Goal: Check status: Check status

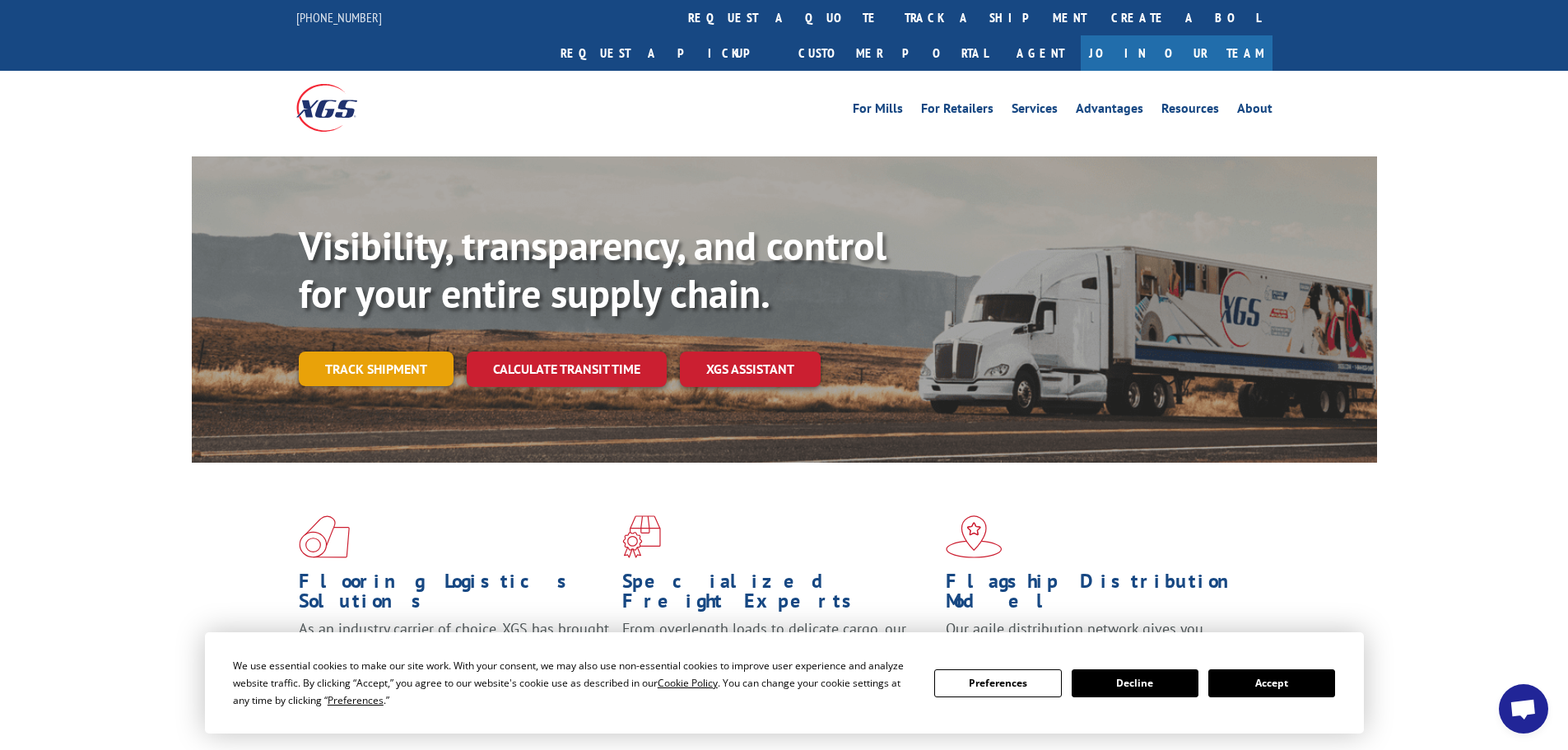
click at [355, 351] on link "Track shipment" at bounding box center [376, 368] width 155 height 35
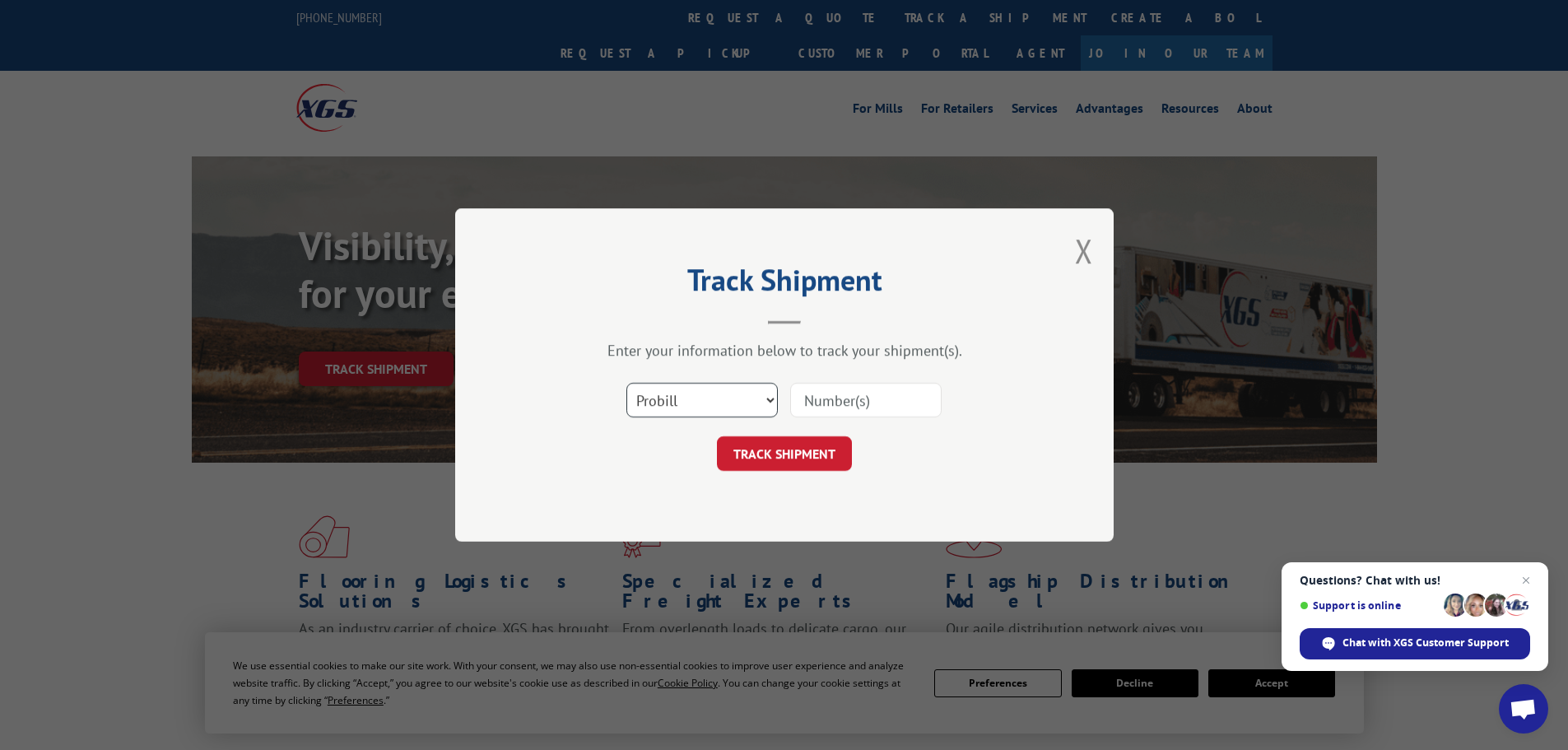
click at [721, 404] on select "Select category... Probill BOL PO" at bounding box center [702, 400] width 151 height 35
select select "po"
click at [627, 383] on select "Select category... Probill BOL PO" at bounding box center [702, 400] width 151 height 35
click at [834, 397] on input at bounding box center [866, 400] width 151 height 35
paste input "40532421"
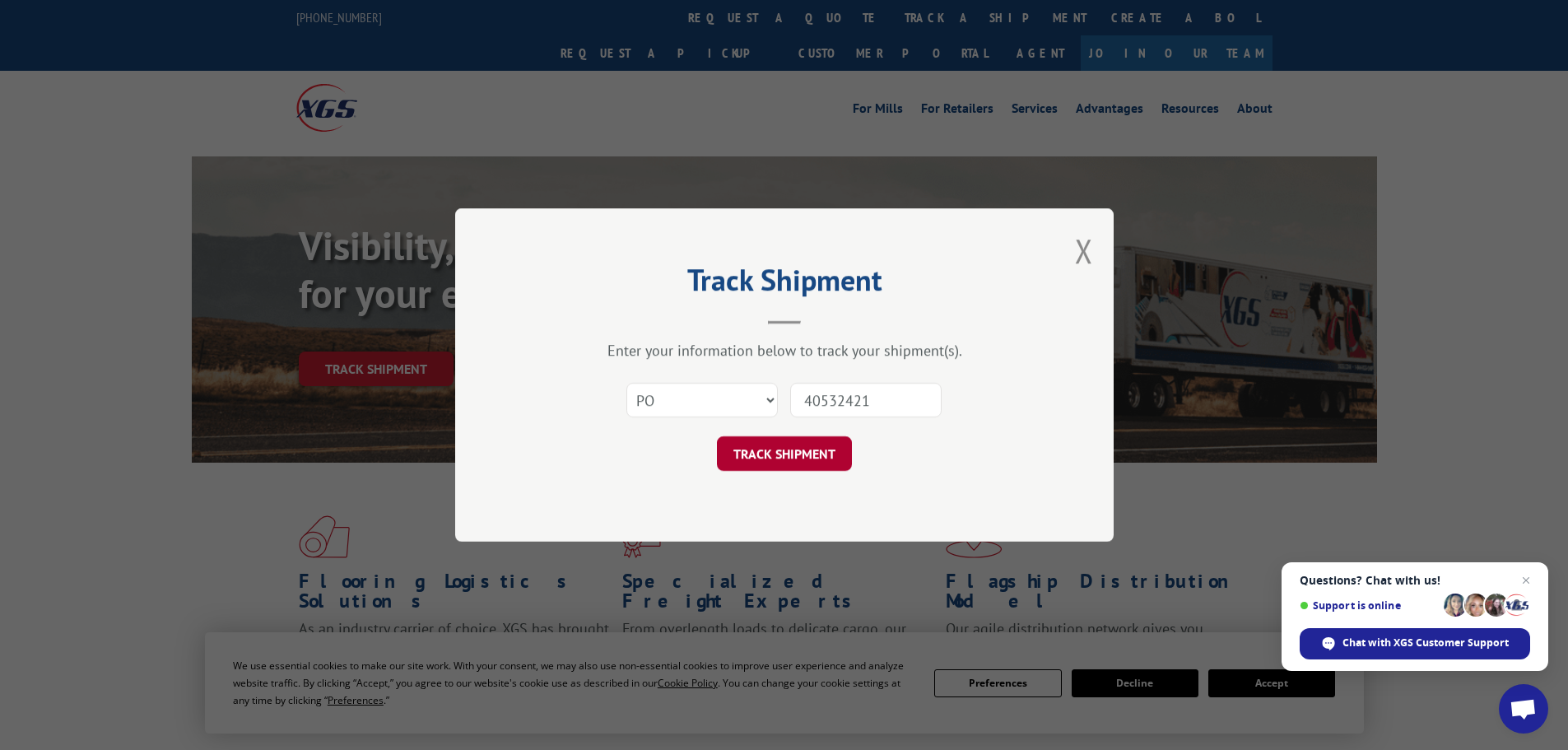
type input "40532421"
click at [797, 446] on button "TRACK SHIPMENT" at bounding box center [785, 453] width 135 height 35
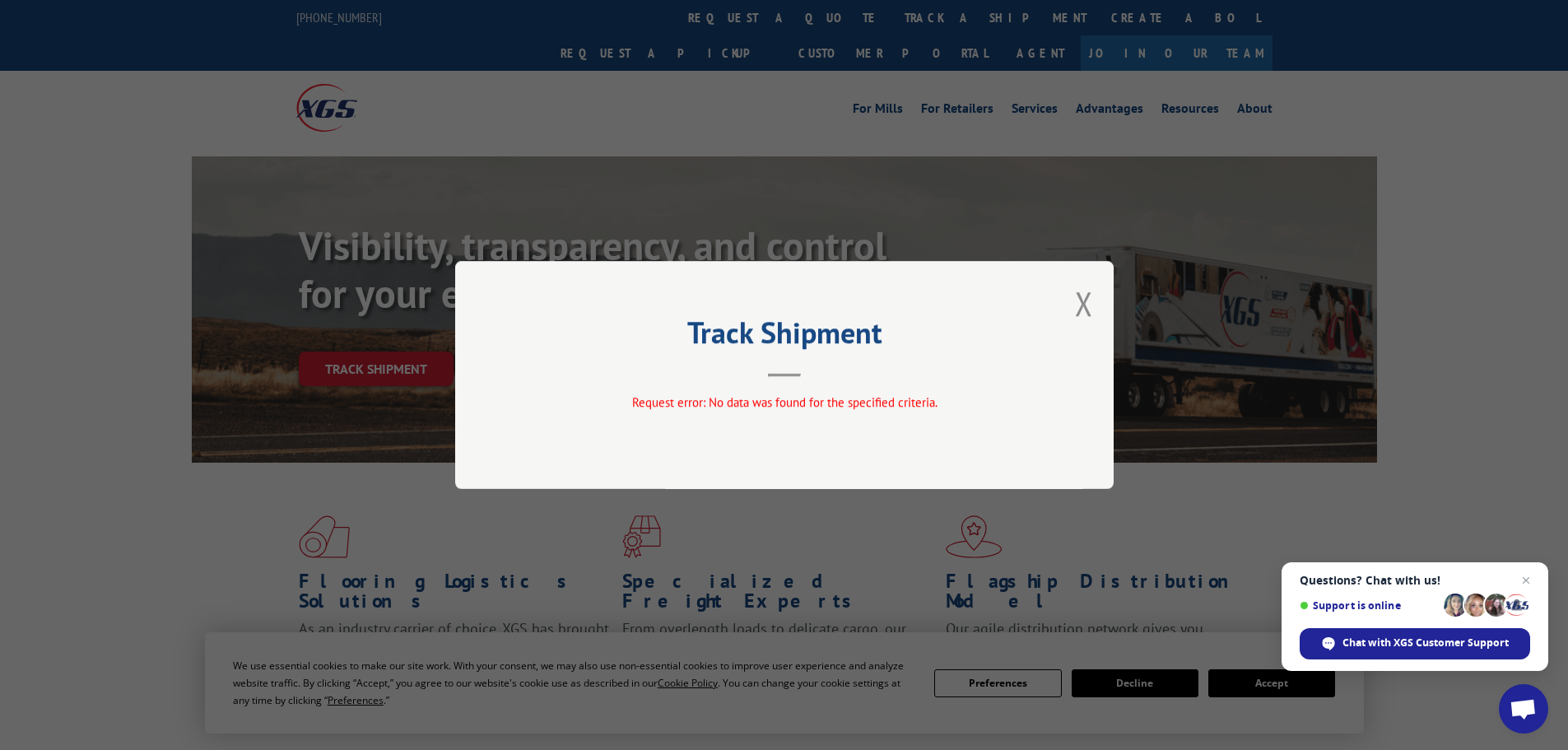
click at [1093, 307] on div "Track Shipment Request error: No data was found for the specified criteria." at bounding box center [785, 374] width 659 height 228
click at [1084, 301] on button "Close modal" at bounding box center [1083, 303] width 18 height 44
